Goal: Navigation & Orientation: Find specific page/section

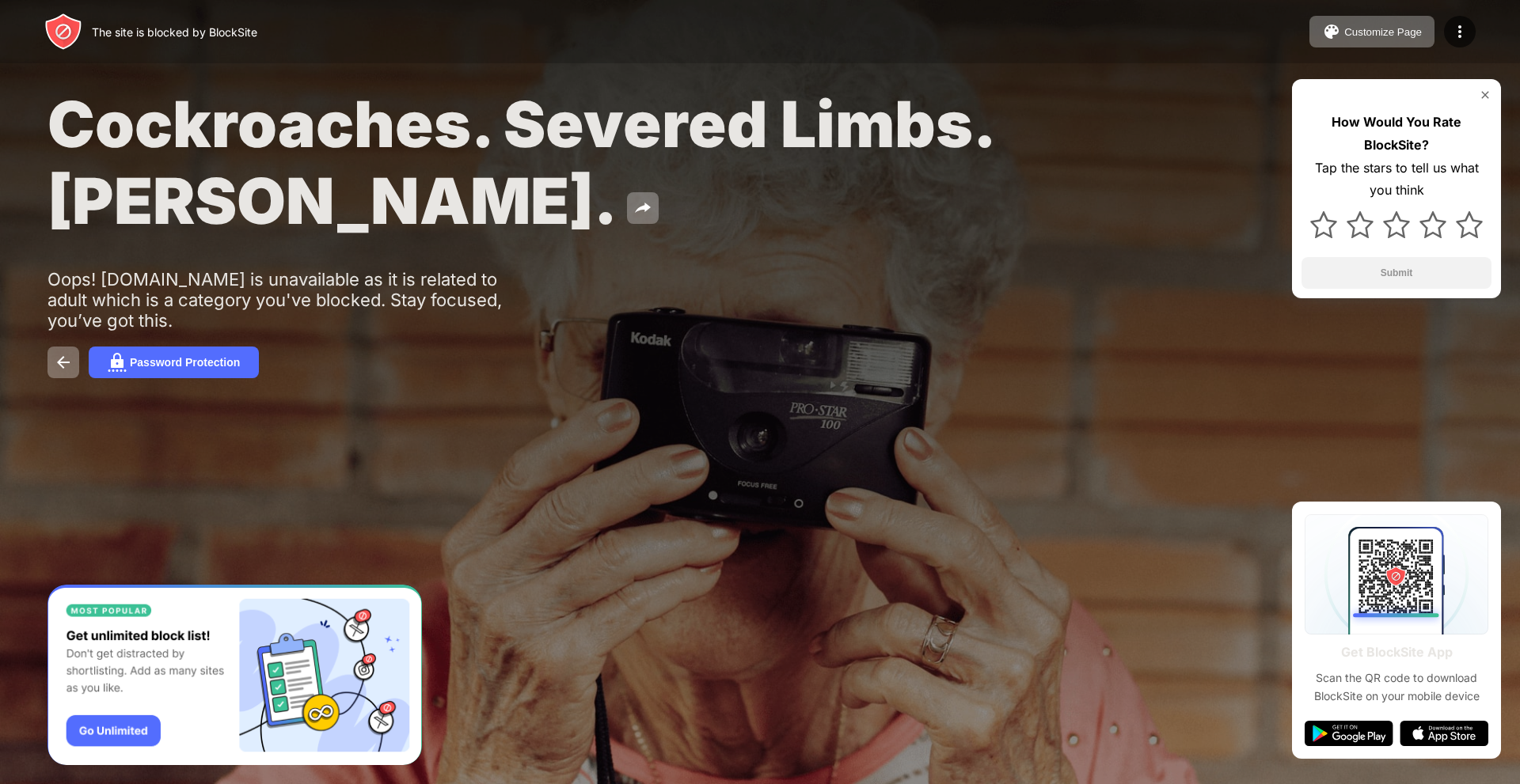
click at [42, 415] on div "Cockroaches. Severed Limbs. John Goodman. Oops! www.winningpokernetwork.com is …" at bounding box center [760, 231] width 1520 height 464
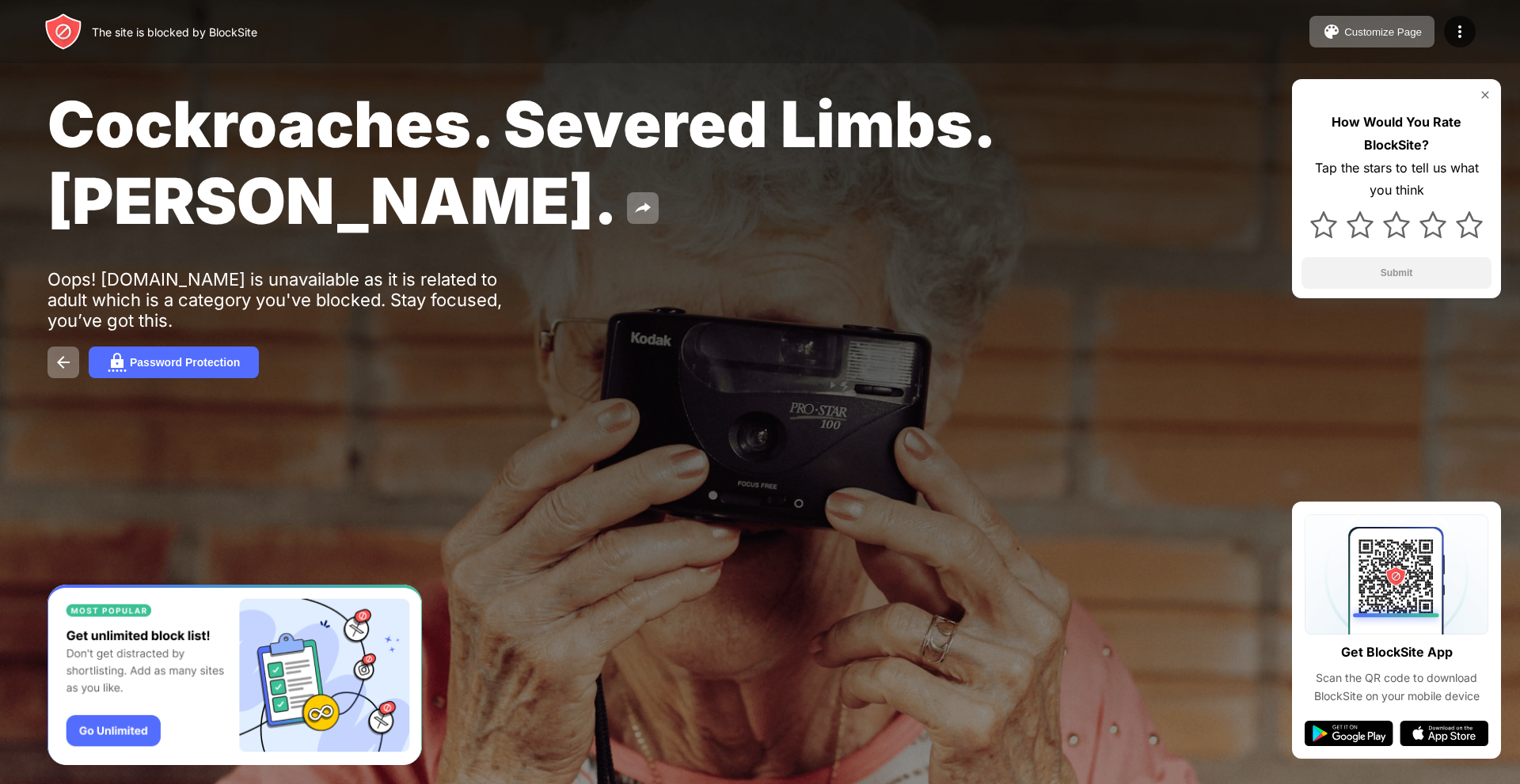
click at [1232, 256] on div "Cockroaches. Severed Limbs. John Goodman. Oops! www.winningpokernetwork.com is …" at bounding box center [760, 231] width 1520 height 464
click at [1487, 92] on img at bounding box center [1485, 94] width 12 height 12
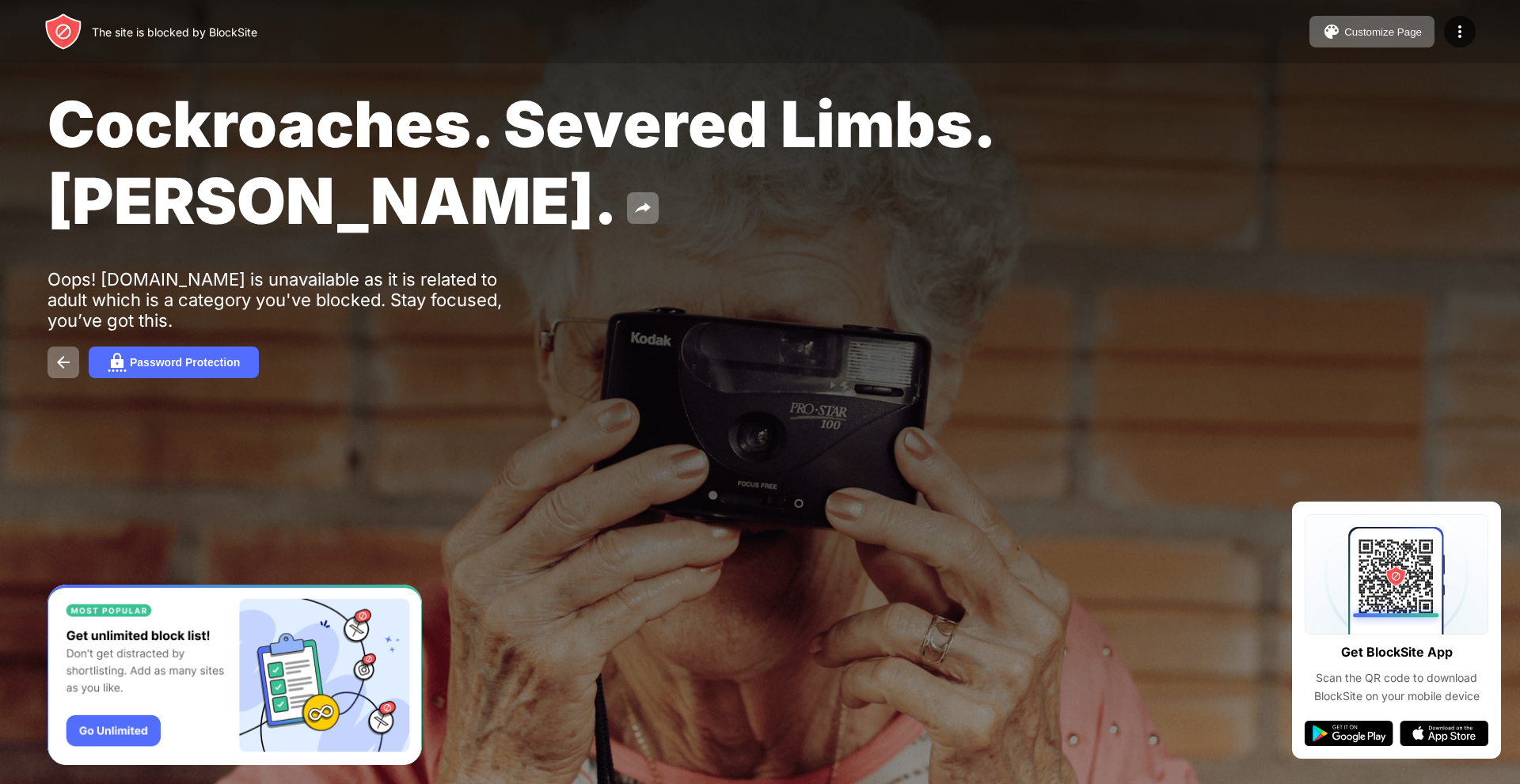
drag, startPoint x: 1456, startPoint y: 34, endPoint x: 1463, endPoint y: 78, distance: 44.6
click at [1456, 36] on img at bounding box center [1460, 32] width 19 height 19
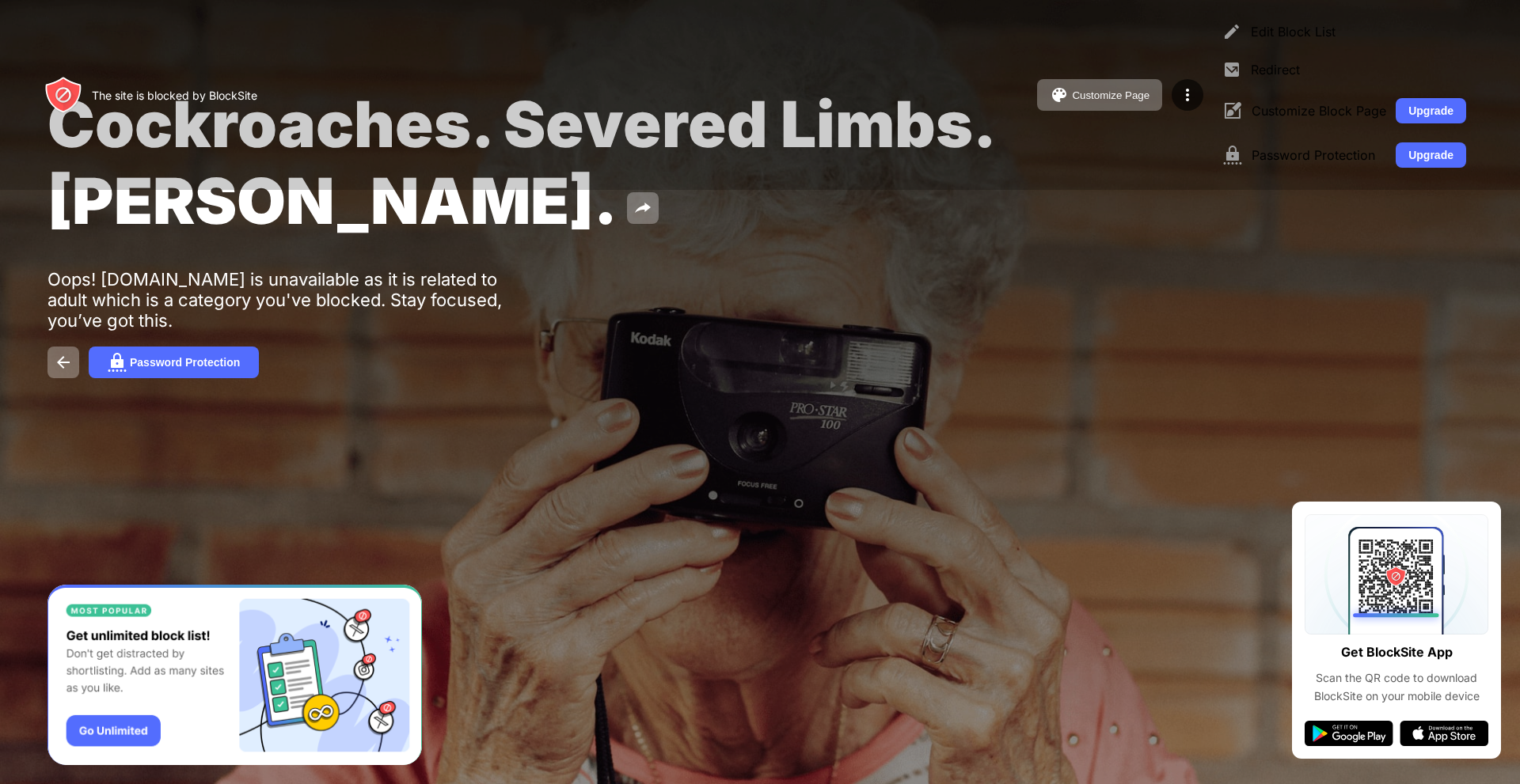
click at [1100, 174] on div "Cockroaches. Severed Limbs. [PERSON_NAME]." at bounding box center [617, 162] width 1140 height 154
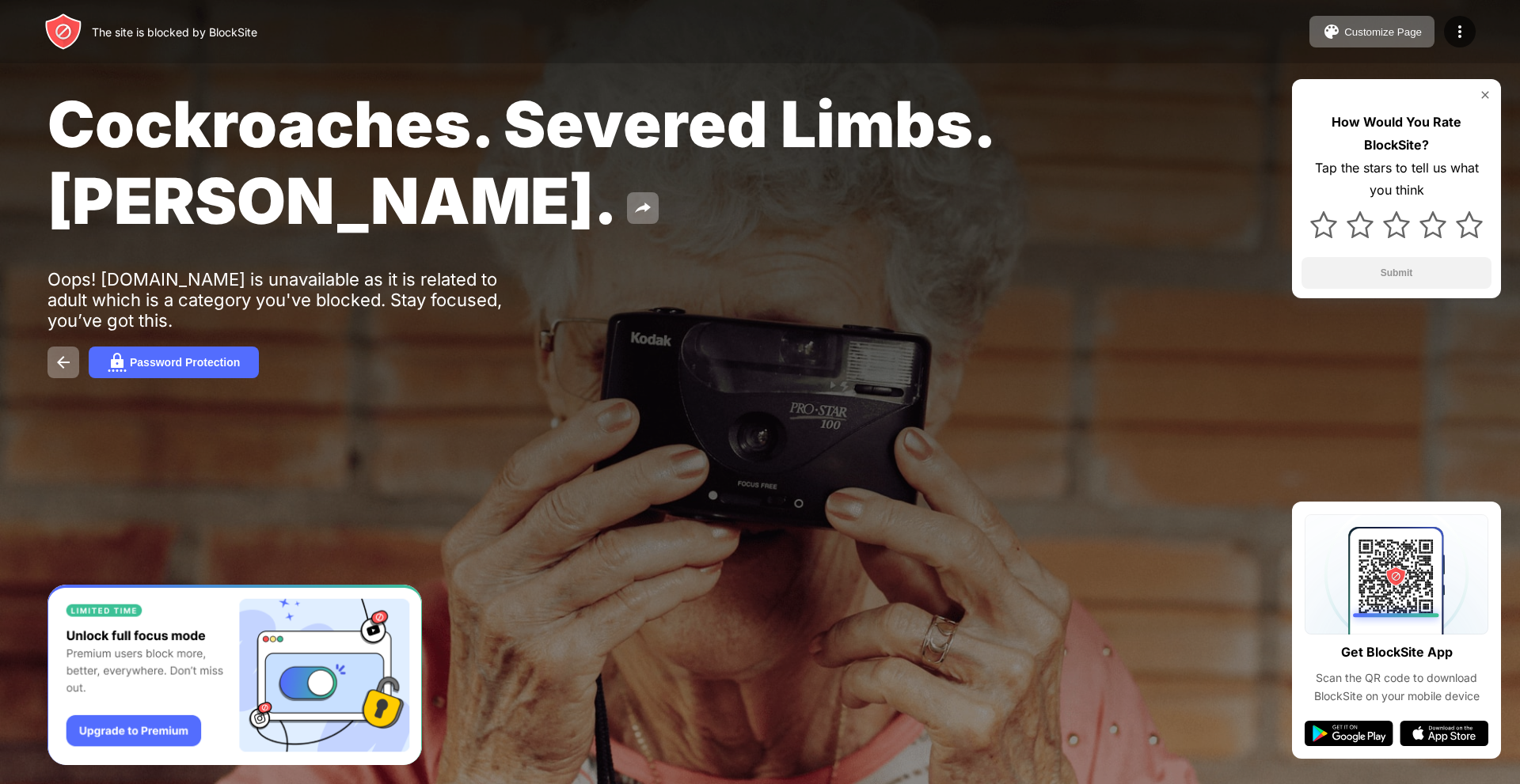
click at [1007, 219] on div "Cockroaches. Severed Limbs. [PERSON_NAME]." at bounding box center [617, 162] width 1140 height 154
